Goal: Transaction & Acquisition: Purchase product/service

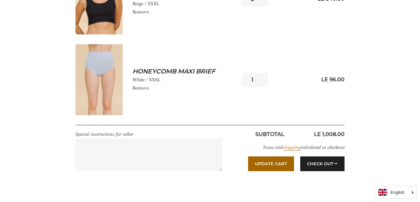
scroll to position [469, 0]
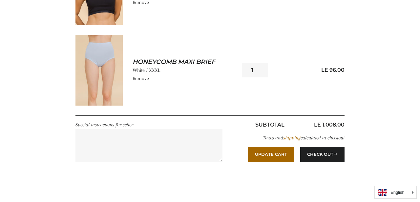
click at [265, 73] on input "1" at bounding box center [255, 70] width 26 height 14
type input "0"
click at [262, 72] on input "0" at bounding box center [255, 70] width 26 height 14
click at [268, 160] on button "Update Cart" at bounding box center [271, 154] width 46 height 14
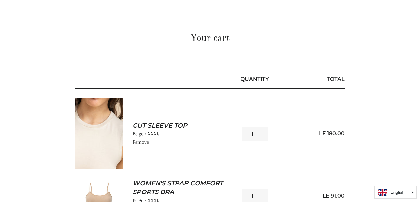
scroll to position [62, 0]
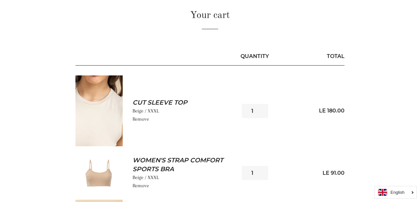
click at [108, 102] on img at bounding box center [98, 110] width 47 height 71
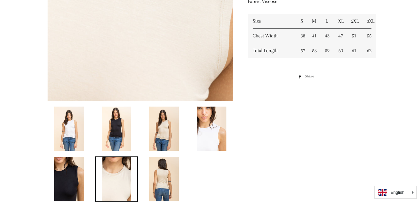
scroll to position [286, 0]
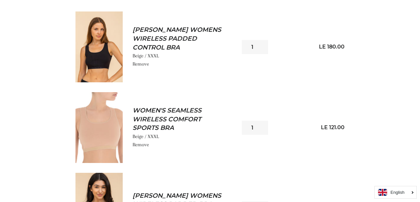
scroll to position [346, 0]
